Goal: Task Accomplishment & Management: Use online tool/utility

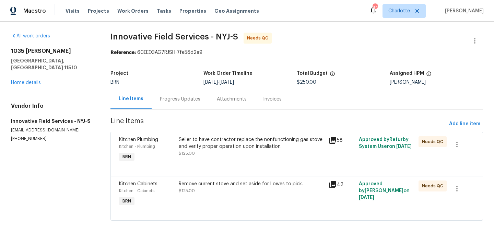
click at [225, 205] on div "Remove current stove and set aside for Lowes to pick. $125.00" at bounding box center [252, 195] width 150 height 32
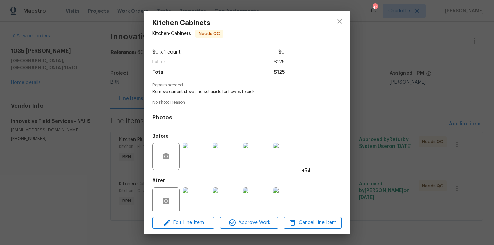
scroll to position [48, 0]
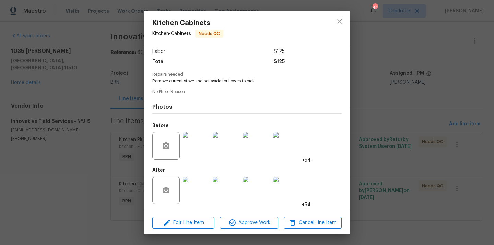
click at [204, 191] on img at bounding box center [196, 190] width 27 height 27
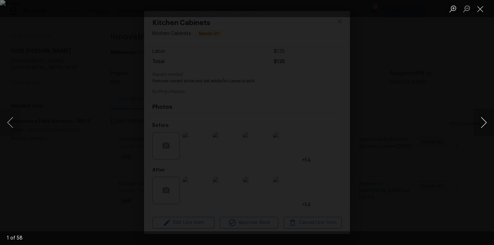
click at [481, 122] on button "Next image" at bounding box center [484, 122] width 21 height 27
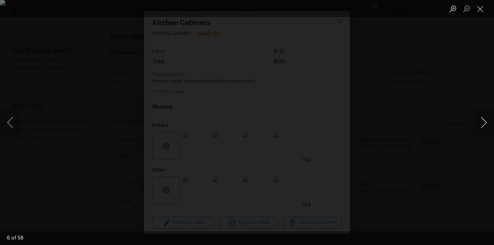
click at [481, 122] on button "Next image" at bounding box center [484, 122] width 21 height 27
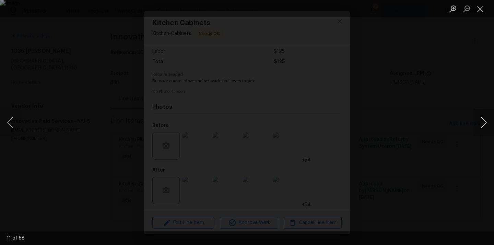
click at [481, 122] on button "Next image" at bounding box center [484, 122] width 21 height 27
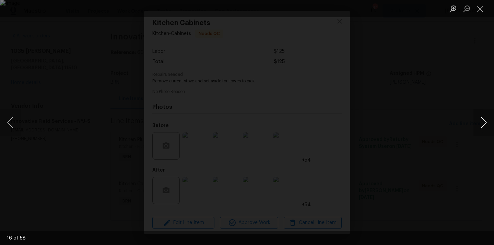
click at [481, 122] on button "Next image" at bounding box center [484, 122] width 21 height 27
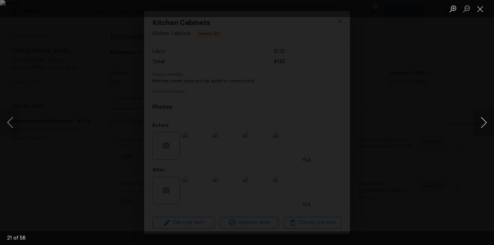
click at [481, 122] on button "Next image" at bounding box center [484, 122] width 21 height 27
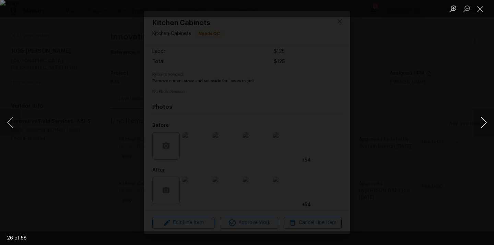
click at [481, 122] on button "Next image" at bounding box center [484, 122] width 21 height 27
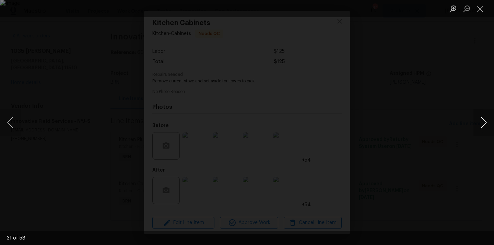
click at [481, 122] on button "Next image" at bounding box center [484, 122] width 21 height 27
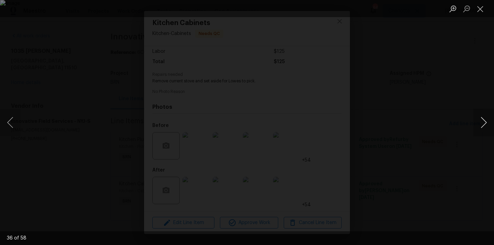
click at [481, 122] on button "Next image" at bounding box center [484, 122] width 21 height 27
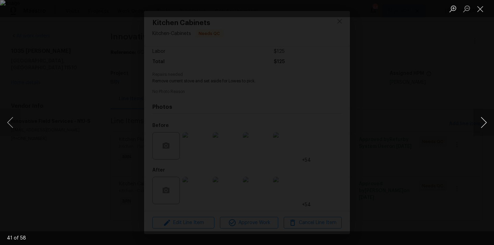
click at [481, 122] on button "Next image" at bounding box center [484, 122] width 21 height 27
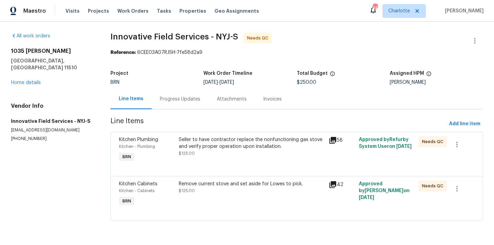
click at [265, 155] on div "Seller to have contractor replace the nonfunctioning gas stove and verify prope…" at bounding box center [252, 146] width 146 height 21
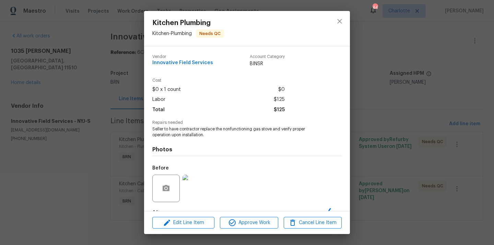
click at [389, 121] on div "Kitchen Plumbing Kitchen - Plumbing Needs QC Vendor Innovative Field Services A…" at bounding box center [247, 122] width 494 height 245
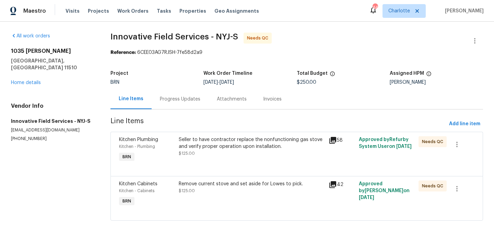
click at [230, 164] on div at bounding box center [297, 168] width 356 height 8
click at [226, 151] on div "Seller to have contractor replace the nonfunctioning gas stove and verify prope…" at bounding box center [252, 146] width 146 height 21
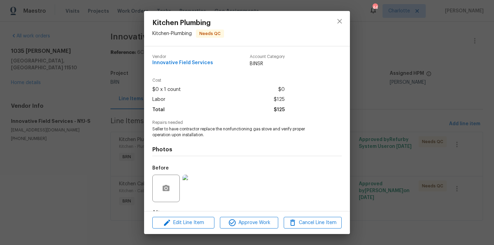
scroll to position [43, 0]
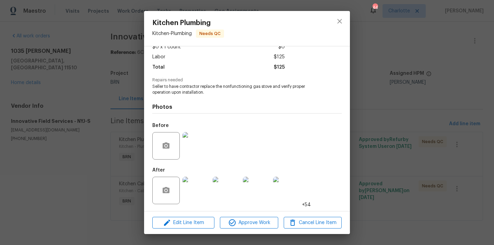
click at [198, 144] on img at bounding box center [196, 145] width 27 height 27
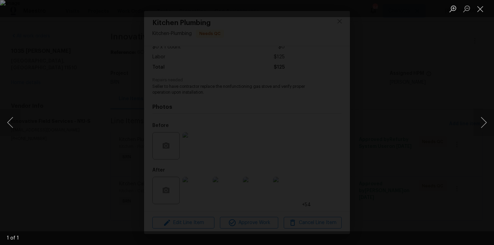
click at [403, 151] on div "Lightbox" at bounding box center [247, 122] width 494 height 245
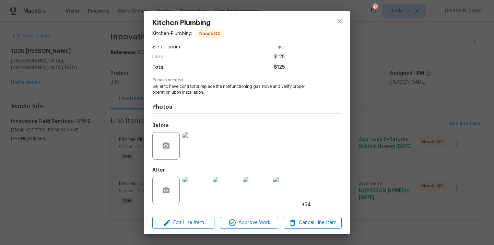
click at [286, 191] on img at bounding box center [286, 190] width 27 height 27
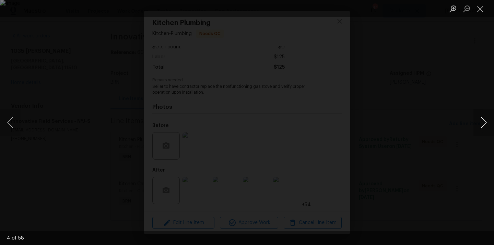
click at [484, 123] on button "Next image" at bounding box center [484, 122] width 21 height 27
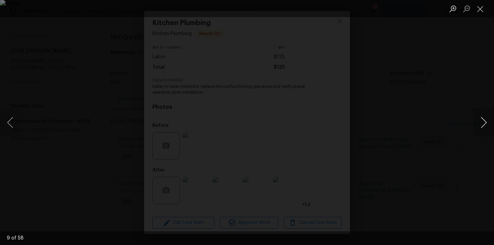
click at [484, 123] on button "Next image" at bounding box center [484, 122] width 21 height 27
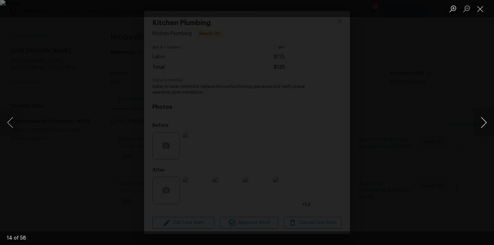
click at [484, 123] on button "Next image" at bounding box center [484, 122] width 21 height 27
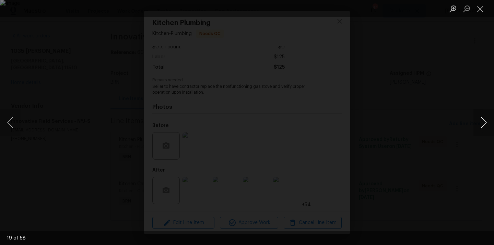
click at [484, 123] on button "Next image" at bounding box center [484, 122] width 21 height 27
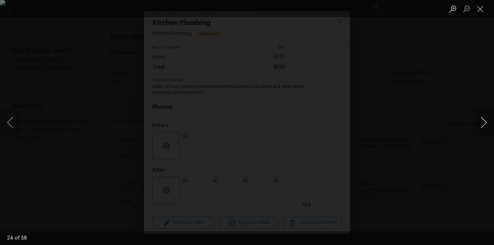
click at [484, 123] on button "Next image" at bounding box center [484, 122] width 21 height 27
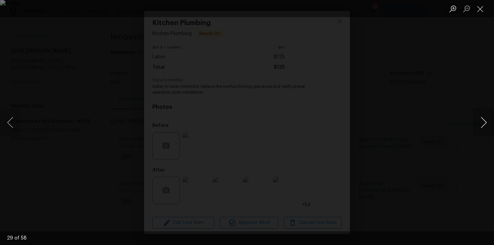
click at [484, 123] on button "Next image" at bounding box center [484, 122] width 21 height 27
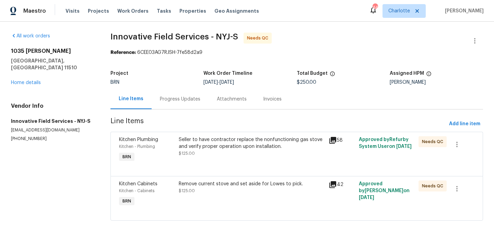
click at [247, 186] on div "Remove current stove and set aside for Lowes to pick." at bounding box center [252, 184] width 146 height 7
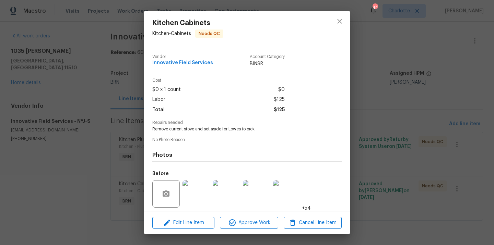
scroll to position [48, 0]
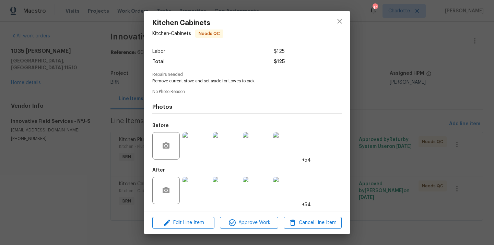
click at [288, 188] on img at bounding box center [286, 190] width 27 height 27
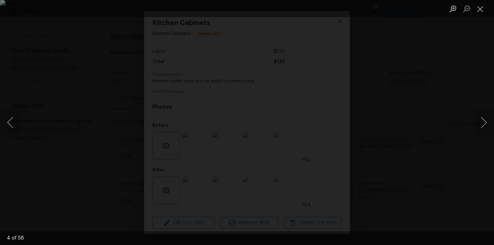
click at [473, 120] on div "Lightbox" at bounding box center [247, 122] width 494 height 245
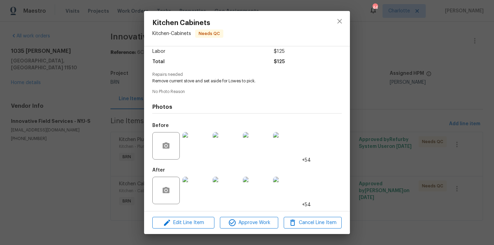
click at [480, 121] on div "Kitchen Cabinets Kitchen - Cabinets Needs QC Vendor Innovative Field Services A…" at bounding box center [247, 122] width 494 height 245
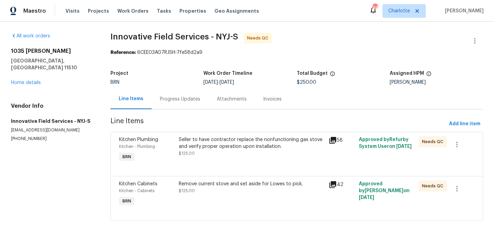
click at [313, 187] on div "Remove current stove and set aside for Lowes to pick." at bounding box center [252, 184] width 146 height 7
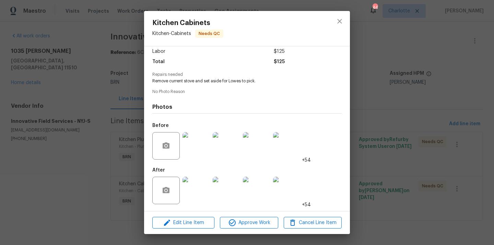
click at [286, 194] on img at bounding box center [286, 190] width 27 height 27
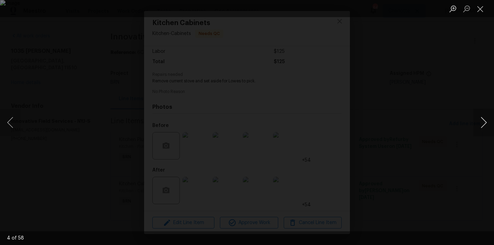
click at [485, 115] on button "Next image" at bounding box center [484, 122] width 21 height 27
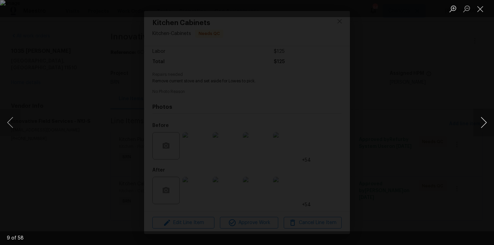
click at [485, 115] on button "Next image" at bounding box center [484, 122] width 21 height 27
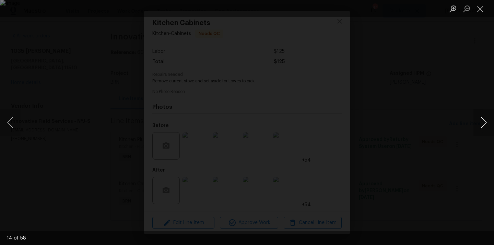
click at [485, 115] on button "Next image" at bounding box center [484, 122] width 21 height 27
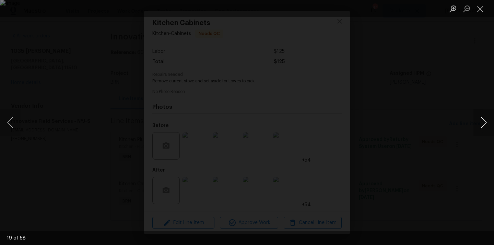
click at [485, 115] on button "Next image" at bounding box center [484, 122] width 21 height 27
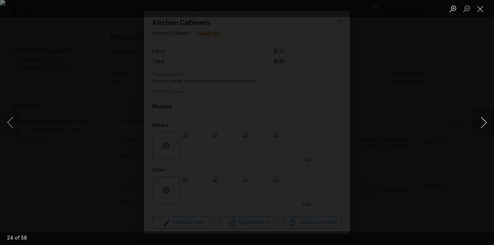
click at [485, 115] on button "Next image" at bounding box center [484, 122] width 21 height 27
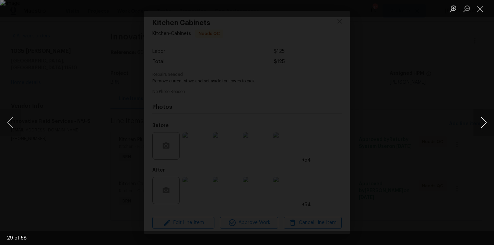
click at [485, 115] on button "Next image" at bounding box center [484, 122] width 21 height 27
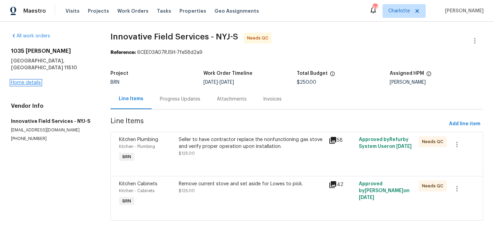
click at [30, 80] on link "Home details" at bounding box center [26, 82] width 30 height 5
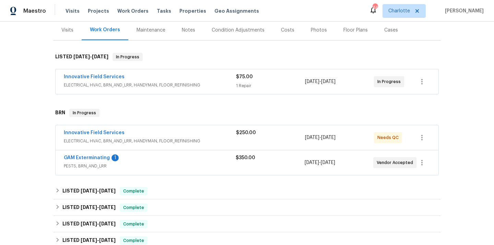
scroll to position [104, 0]
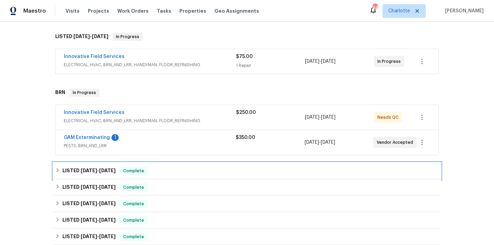
click at [147, 173] on span "Complete" at bounding box center [134, 171] width 26 height 7
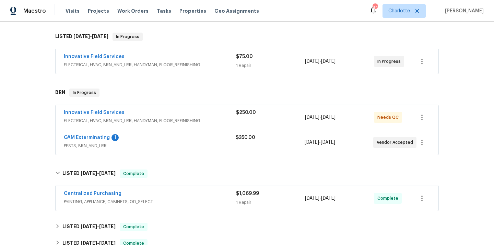
click at [165, 200] on span "PAINTING, APPLIANCE, CABINETS, OD_SELECT" at bounding box center [150, 201] width 172 height 7
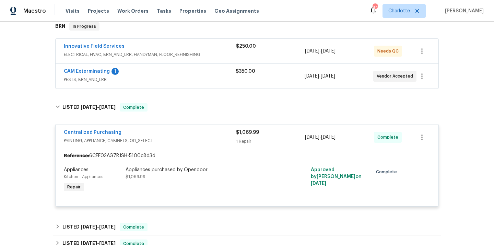
scroll to position [0, 0]
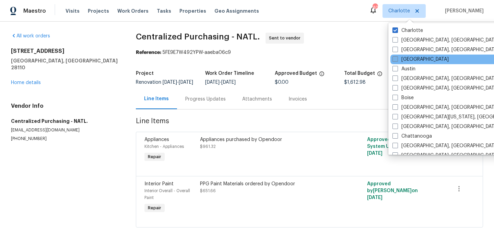
scroll to position [460, 0]
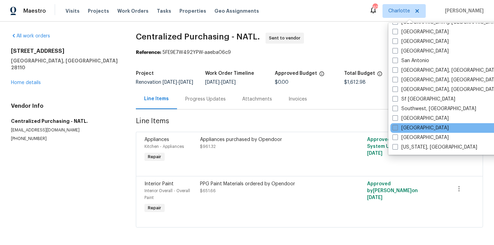
click at [411, 130] on label "[GEOGRAPHIC_DATA]" at bounding box center [421, 128] width 56 height 7
click at [397, 129] on input "[GEOGRAPHIC_DATA]" at bounding box center [395, 127] width 4 height 4
checkbox input "true"
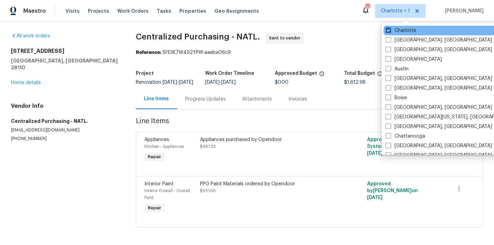
click at [397, 27] on label "Charlotte" at bounding box center [401, 30] width 31 height 7
click at [390, 27] on input "Charlotte" at bounding box center [388, 29] width 4 height 4
checkbox input "false"
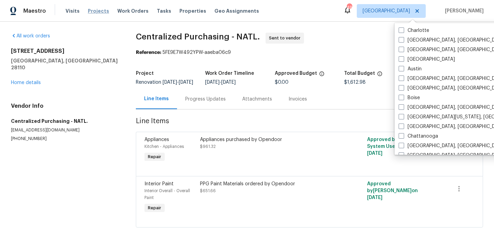
click at [92, 11] on span "Projects" at bounding box center [98, 11] width 21 height 7
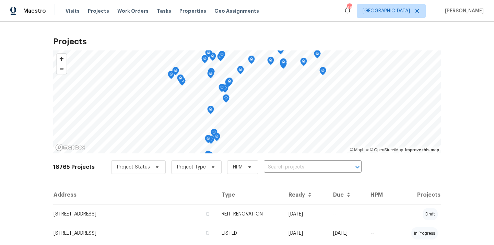
click at [278, 166] on input "text" at bounding box center [303, 167] width 79 height 11
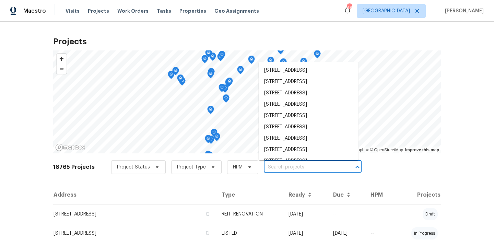
paste input "[STREET_ADDRESS][PERSON_NAME]"
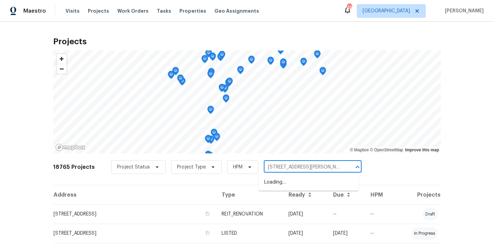
scroll to position [0, 19]
drag, startPoint x: 277, startPoint y: 167, endPoint x: 337, endPoint y: 171, distance: 59.9
click at [337, 171] on input "[STREET_ADDRESS][PERSON_NAME]" at bounding box center [303, 167] width 79 height 11
type input "[STREET_ADDRESS]"
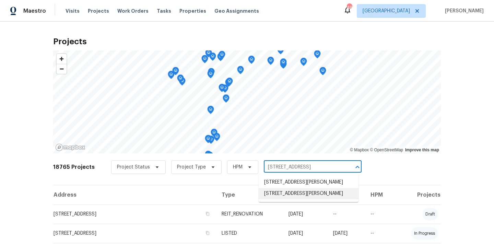
click at [306, 199] on li "[STREET_ADDRESS][PERSON_NAME]" at bounding box center [309, 193] width 100 height 11
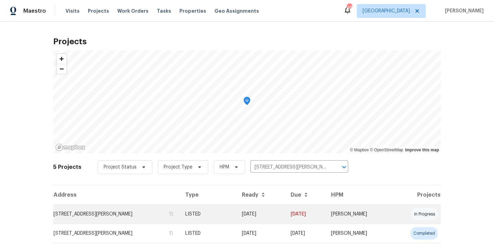
click at [149, 218] on td "[STREET_ADDRESS][PERSON_NAME]" at bounding box center [116, 214] width 127 height 19
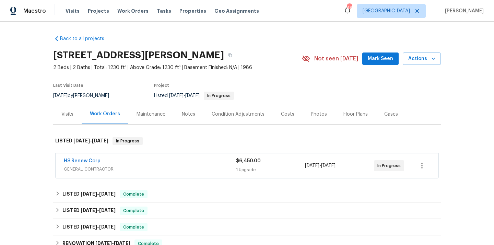
click at [224, 52] on h2 "[STREET_ADDRESS][PERSON_NAME]" at bounding box center [138, 55] width 171 height 7
copy h2 "34668"
click at [278, 170] on div "1 Upgrade" at bounding box center [270, 170] width 69 height 7
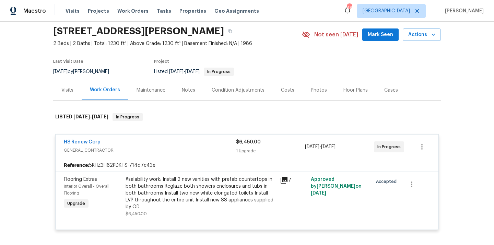
scroll to position [27, 0]
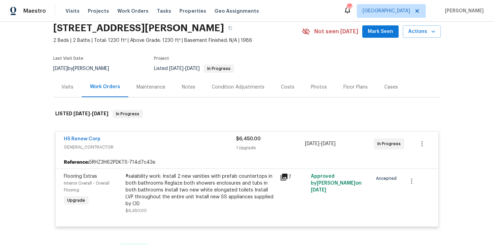
click at [197, 145] on span "GENERAL_CONTRACTOR" at bounding box center [150, 147] width 172 height 7
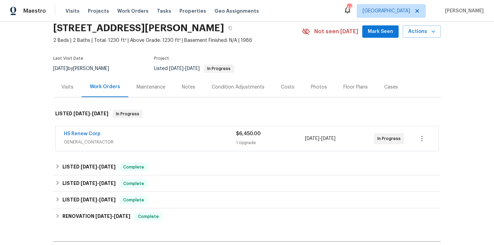
scroll to position [112, 0]
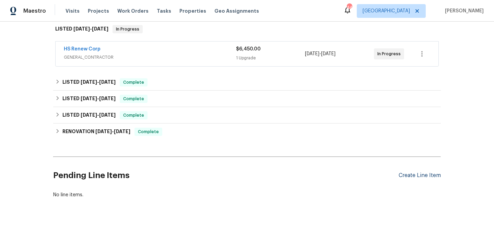
click at [421, 173] on div "Create Line Item" at bounding box center [420, 175] width 42 height 7
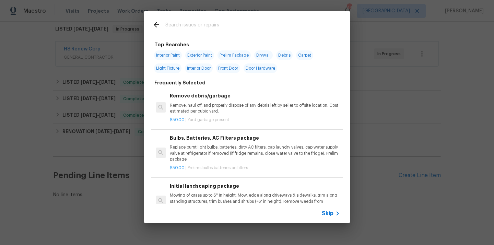
click at [236, 30] on input "text" at bounding box center [238, 26] width 146 height 10
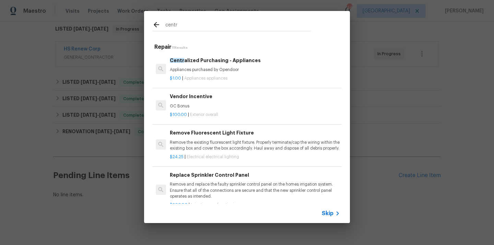
type input "centr"
click at [219, 77] on span "Appliances appliances" at bounding box center [205, 78] width 43 height 4
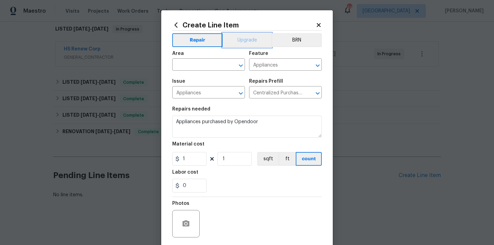
click at [239, 42] on button "Upgrade" at bounding box center [247, 40] width 49 height 14
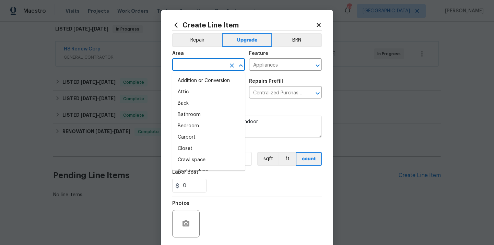
click at [213, 66] on input "text" at bounding box center [199, 65] width 54 height 11
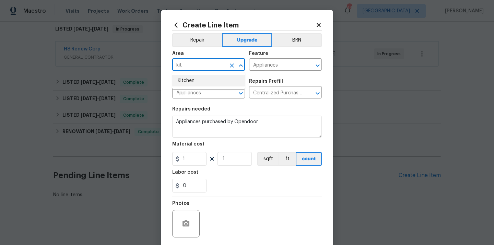
click at [201, 78] on li "Kitchen" at bounding box center [208, 80] width 73 height 11
type input "Kitchen"
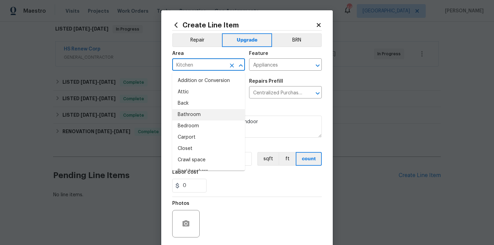
click at [283, 105] on section "Repairs needed Appliances purchased by Opendoor Material cost 1 1 sqft ft count…" at bounding box center [247, 150] width 150 height 94
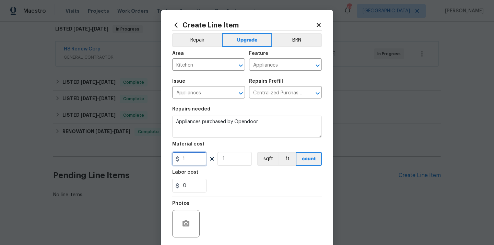
drag, startPoint x: 193, startPoint y: 158, endPoint x: 158, endPoint y: 153, distance: 35.7
click at [179, 158] on div "1" at bounding box center [189, 159] width 34 height 14
paste input "799.34"
type input "1799.34"
click at [230, 184] on div "0" at bounding box center [247, 186] width 150 height 14
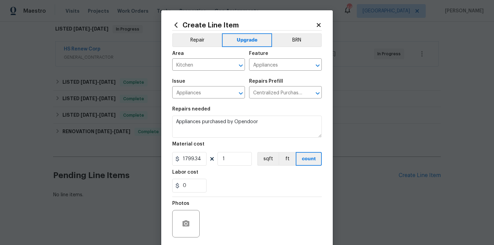
scroll to position [42, 0]
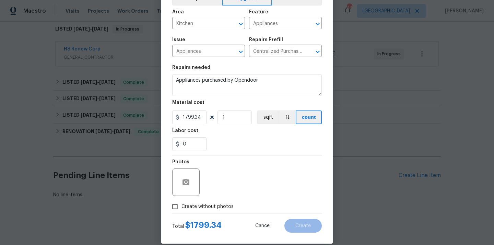
click at [215, 203] on span "Create without photos" at bounding box center [208, 206] width 52 height 7
click at [182, 203] on input "Create without photos" at bounding box center [175, 206] width 13 height 13
checkbox input "true"
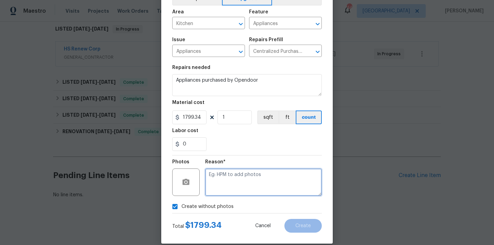
click at [231, 182] on textarea at bounding box center [263, 182] width 117 height 27
type textarea "N/A"
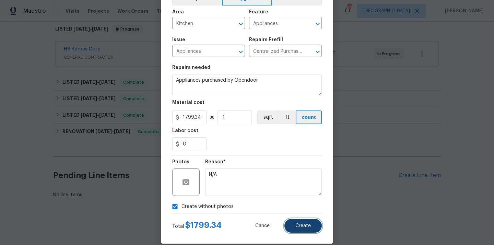
click at [291, 222] on button "Create" at bounding box center [303, 226] width 37 height 14
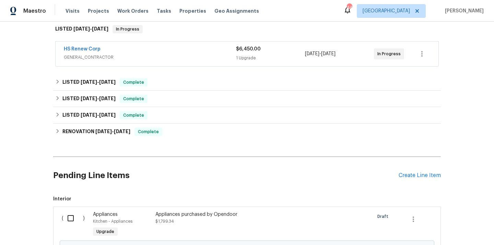
click at [71, 216] on input "checkbox" at bounding box center [74, 218] width 20 height 14
checkbox input "true"
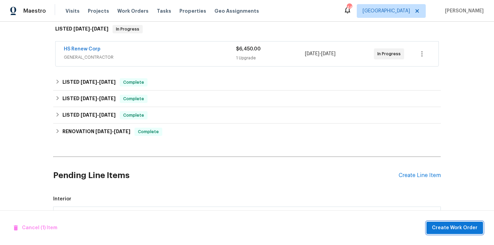
click at [443, 222] on button "Create Work Order" at bounding box center [455, 228] width 57 height 13
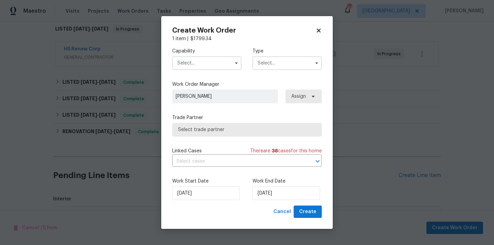
click at [227, 68] on input "text" at bounding box center [206, 63] width 69 height 14
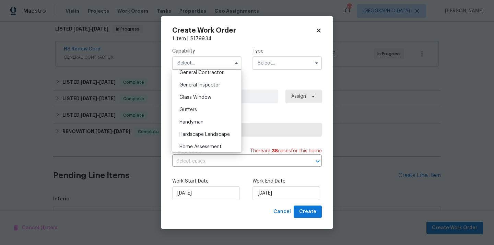
scroll to position [0, 0]
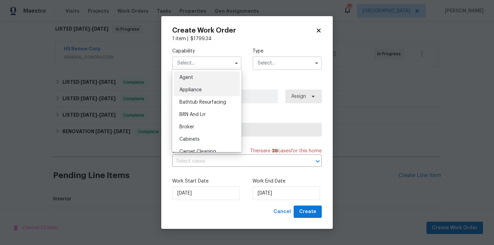
click at [209, 92] on div "Appliance" at bounding box center [207, 90] width 66 height 12
type input "Appliance"
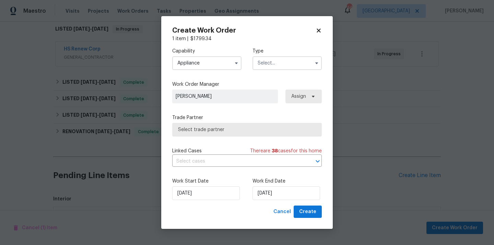
click at [289, 65] on input "text" at bounding box center [287, 63] width 69 height 14
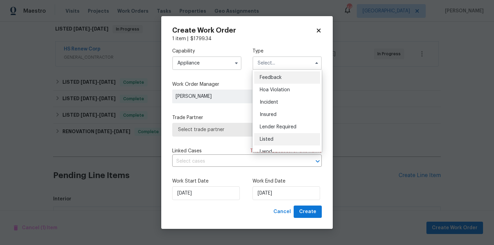
click at [277, 138] on div "Listed" at bounding box center [287, 139] width 66 height 12
type input "Listed"
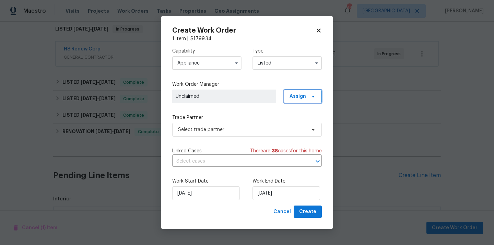
click at [313, 91] on span "Assign" at bounding box center [303, 97] width 38 height 14
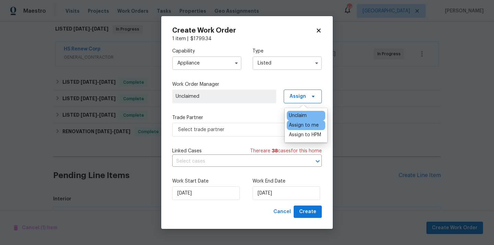
click at [299, 125] on div "Assign to me" at bounding box center [304, 125] width 30 height 7
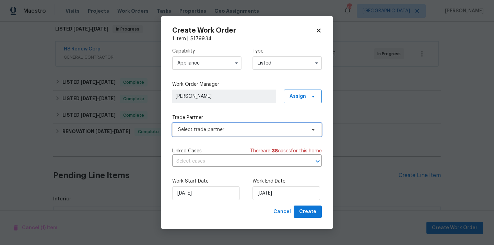
click at [237, 127] on span "Select trade partner" at bounding box center [242, 129] width 128 height 7
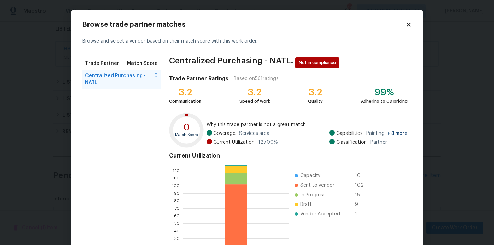
scroll to position [58, 0]
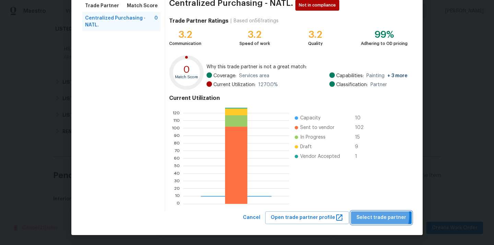
click at [381, 216] on span "Select trade partner" at bounding box center [382, 218] width 50 height 9
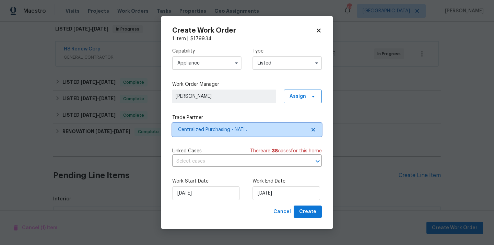
scroll to position [0, 0]
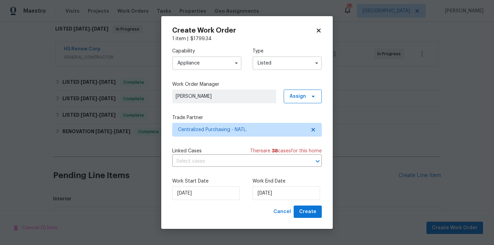
click at [311, 204] on div "Work Start Date [DATE] Work End Date [DATE]" at bounding box center [247, 188] width 150 height 33
click at [311, 212] on span "Create" at bounding box center [307, 212] width 17 height 9
checkbox input "false"
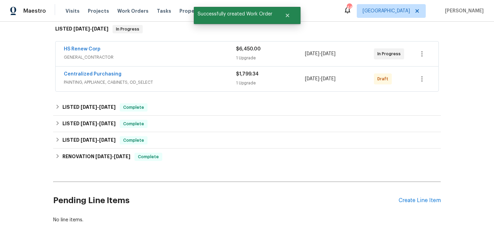
scroll to position [24, 0]
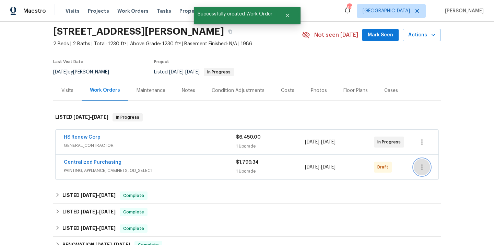
click at [424, 165] on icon "button" at bounding box center [422, 167] width 8 height 8
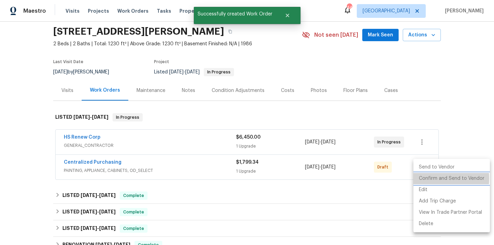
click at [423, 179] on li "Confirm and Send to Vendor" at bounding box center [452, 178] width 77 height 11
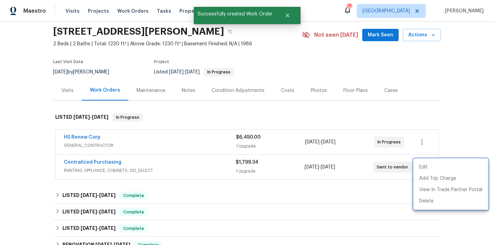
click at [169, 162] on div at bounding box center [247, 122] width 494 height 245
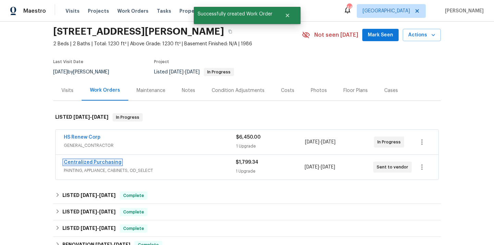
click at [93, 162] on link "Centralized Purchasing" at bounding box center [93, 162] width 58 height 5
